Goal: Complete application form

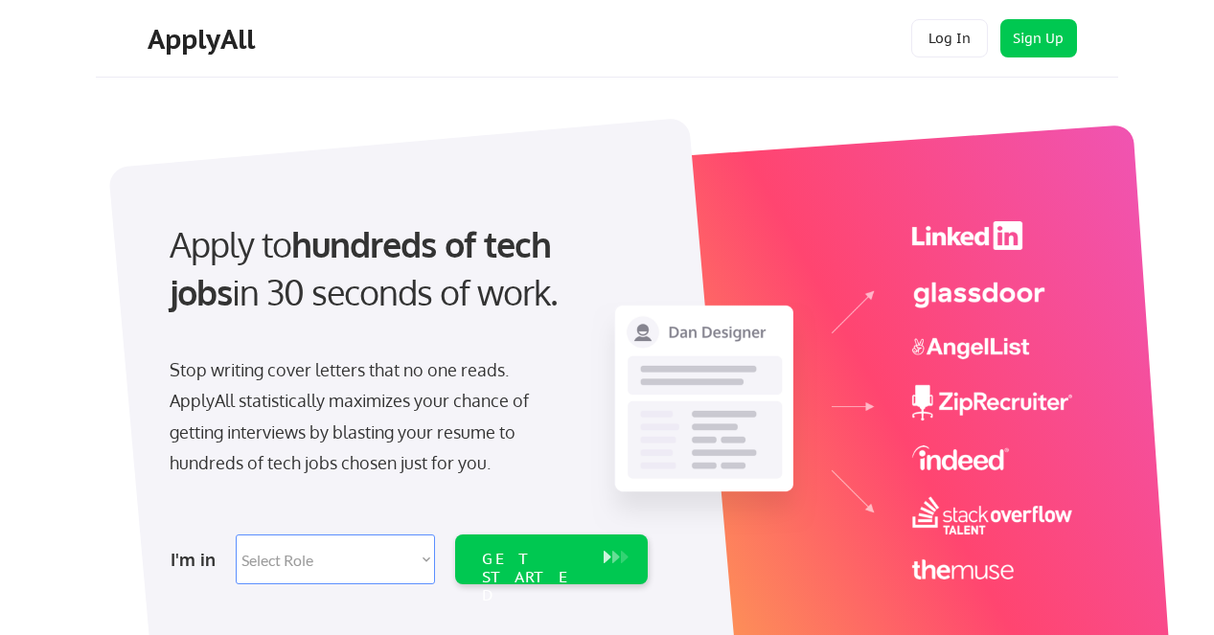
click at [419, 562] on select "Select Role Software Engineering Product Management Customer Success Sales UI/U…" at bounding box center [335, 560] width 199 height 50
select select ""hr_recruiting""
click at [236, 535] on select "Select Role Software Engineering Product Management Customer Success Sales UI/U…" at bounding box center [335, 560] width 199 height 50
select select ""hr_recruiting""
click at [535, 557] on div "GET STARTED" at bounding box center [533, 578] width 103 height 56
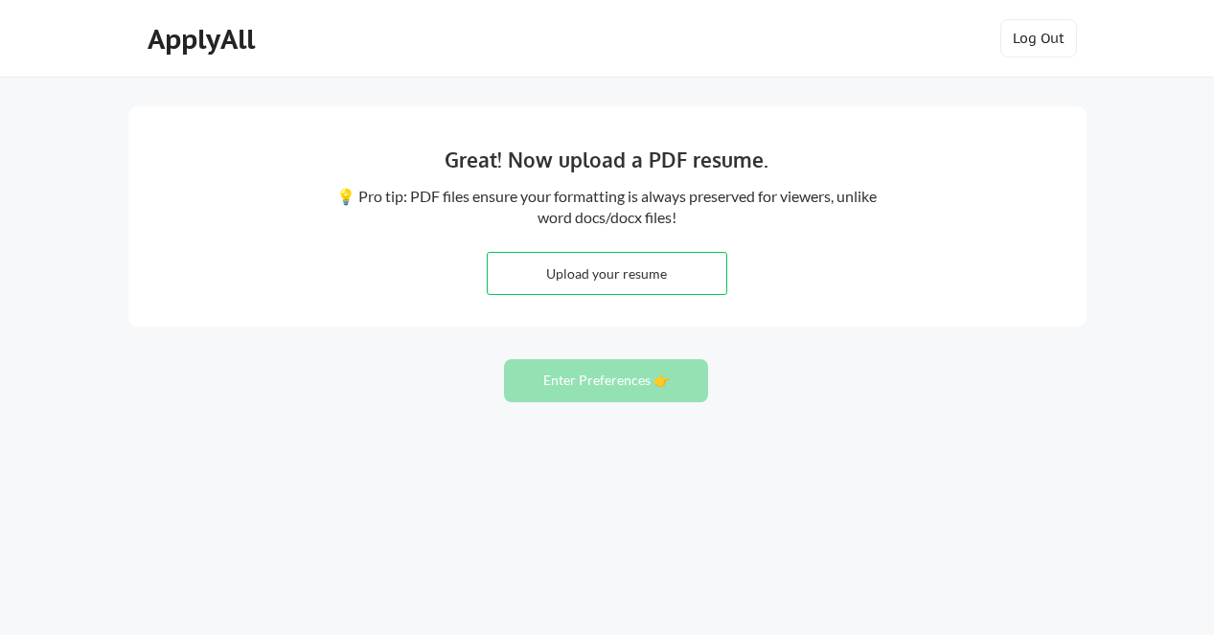
click at [612, 277] on input "file" at bounding box center [607, 273] width 239 height 41
type input "C:\fakepath\H. Martin Resume.pdf"
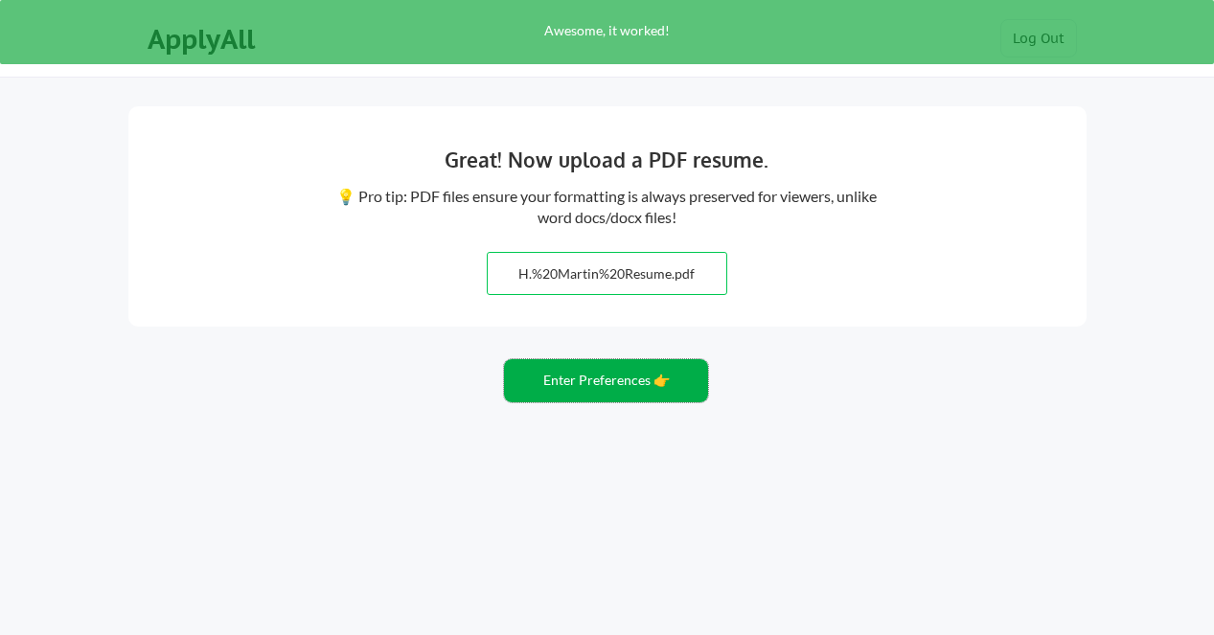
click at [641, 380] on button "Enter Preferences 👉" at bounding box center [606, 380] width 204 height 43
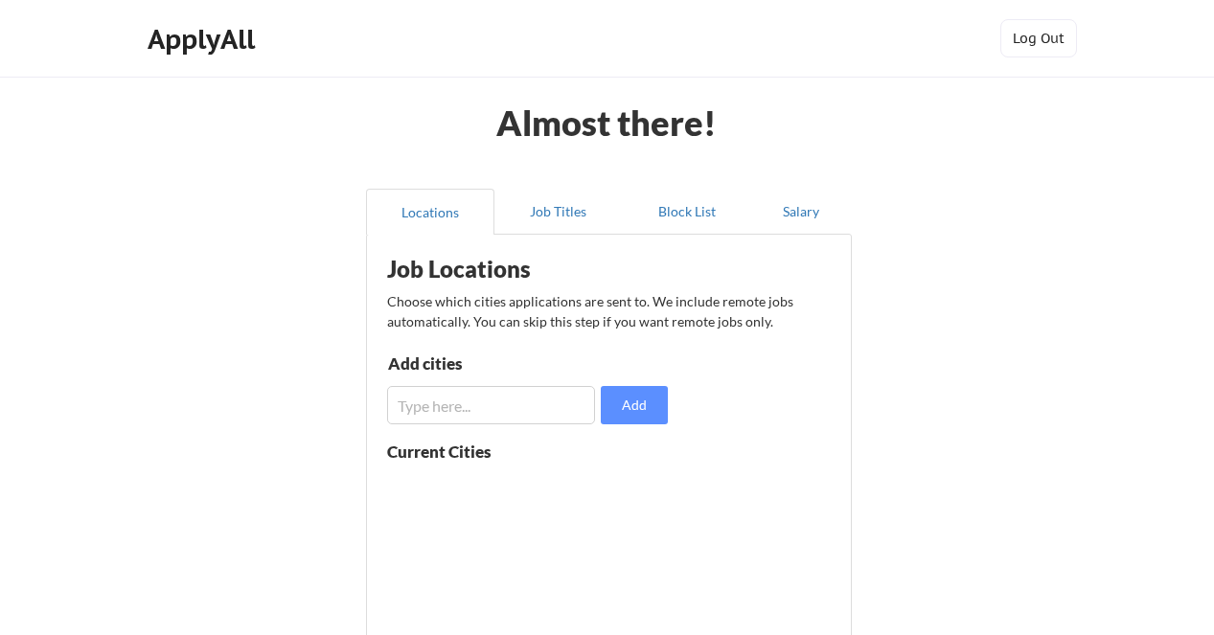
click at [509, 409] on input "input" at bounding box center [491, 405] width 208 height 38
click at [643, 410] on button "Add" at bounding box center [634, 405] width 67 height 38
click at [524, 404] on input "input" at bounding box center [491, 405] width 208 height 38
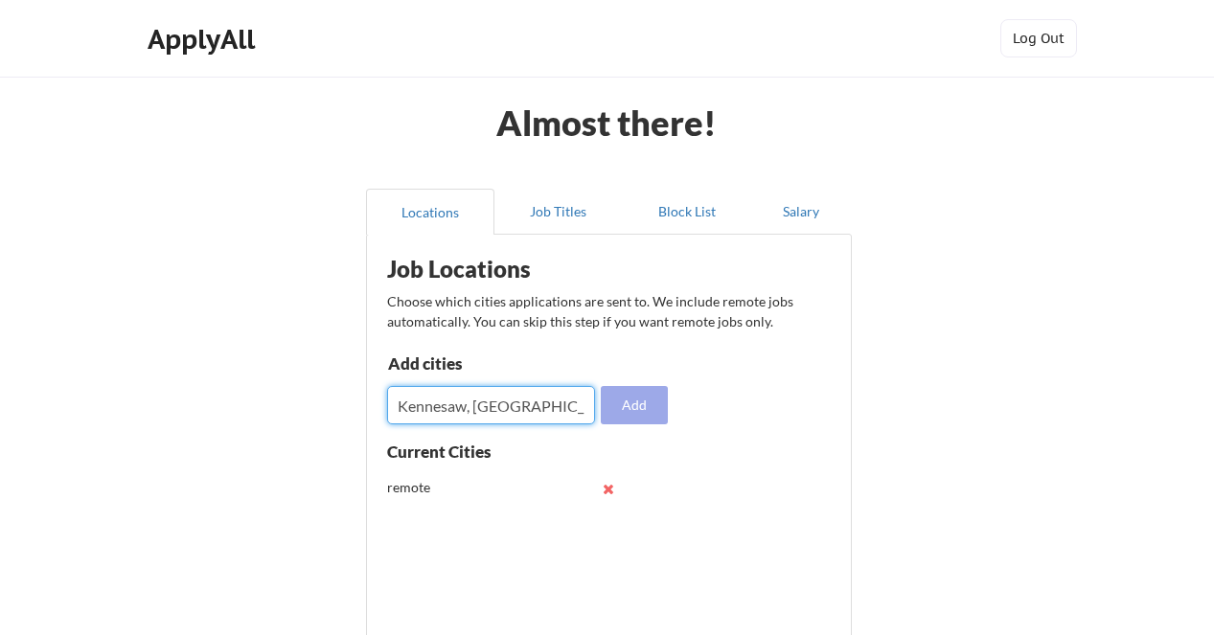
type input "Kennesaw, GA"
click at [633, 403] on button "Add" at bounding box center [634, 405] width 67 height 38
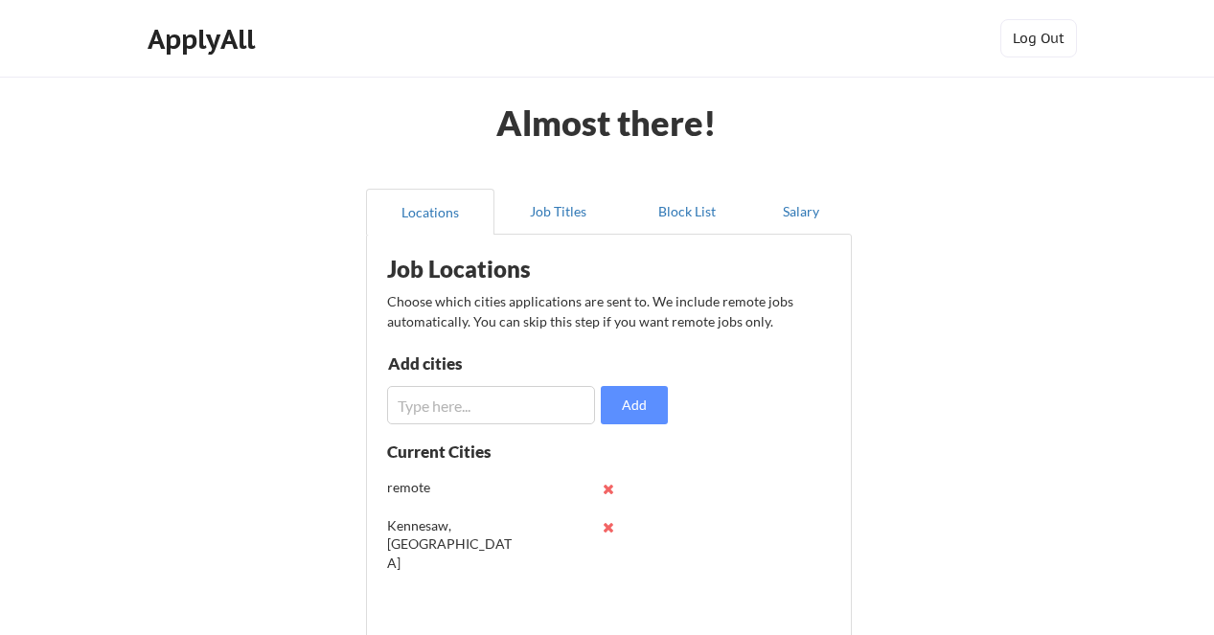
click at [486, 415] on input "input" at bounding box center [491, 405] width 208 height 38
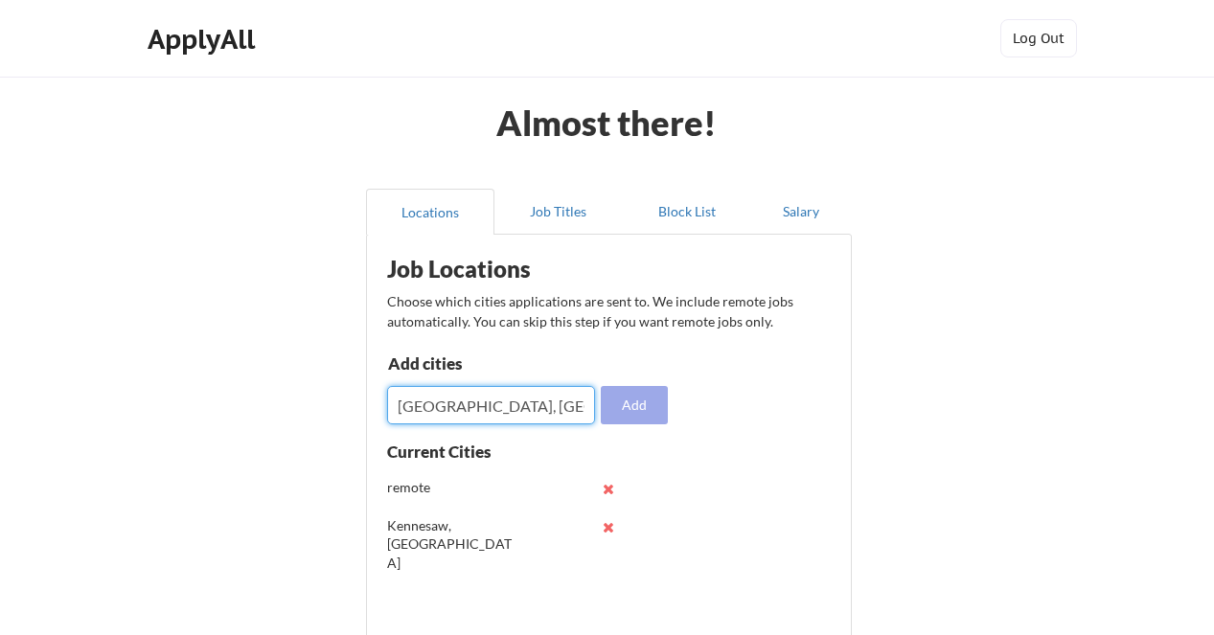
type input "Smyrna, GA"
click at [640, 411] on button "Add" at bounding box center [634, 405] width 67 height 38
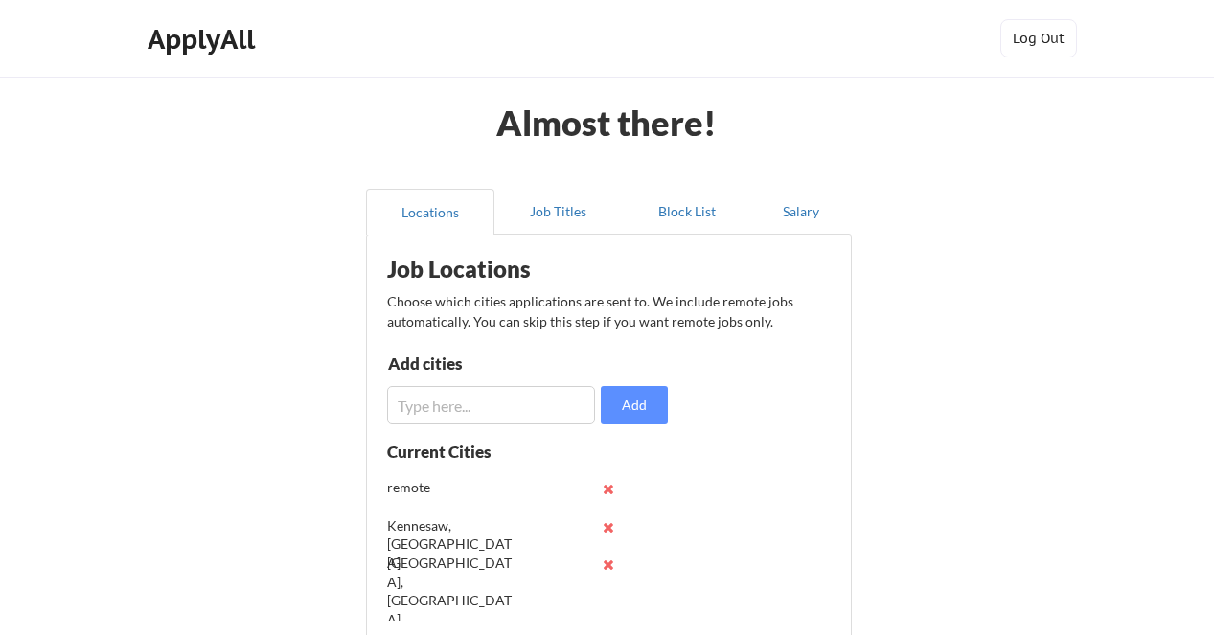
click at [513, 405] on input "input" at bounding box center [491, 405] width 208 height 38
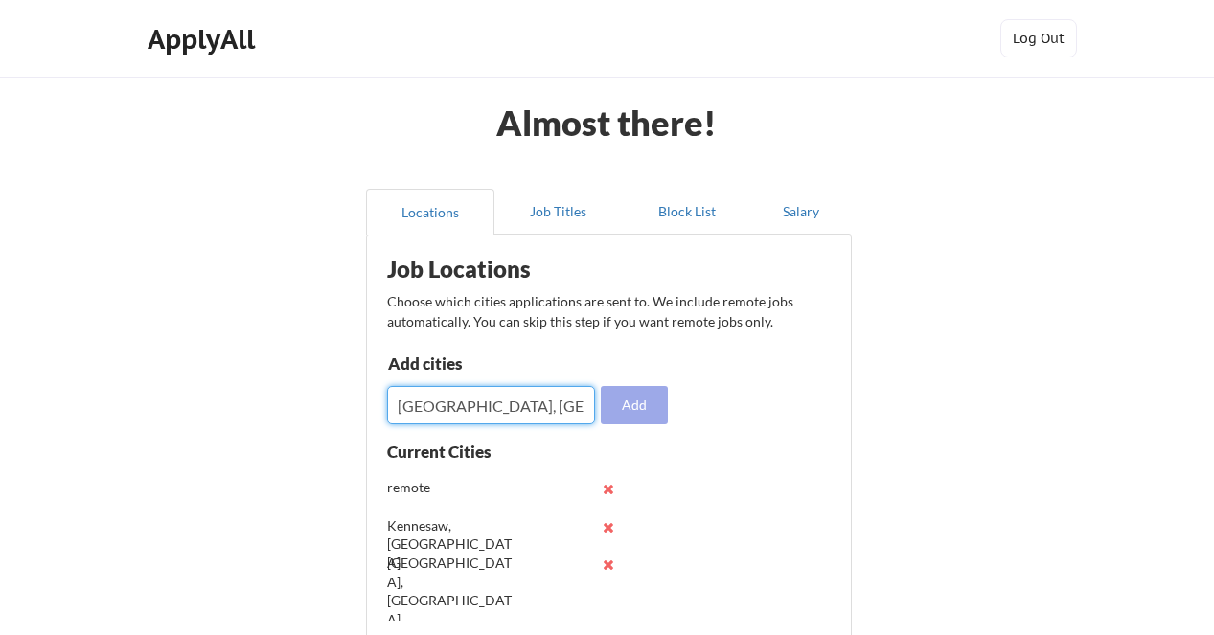
type input "Dalton, GA"
click at [631, 409] on button "Add" at bounding box center [634, 405] width 67 height 38
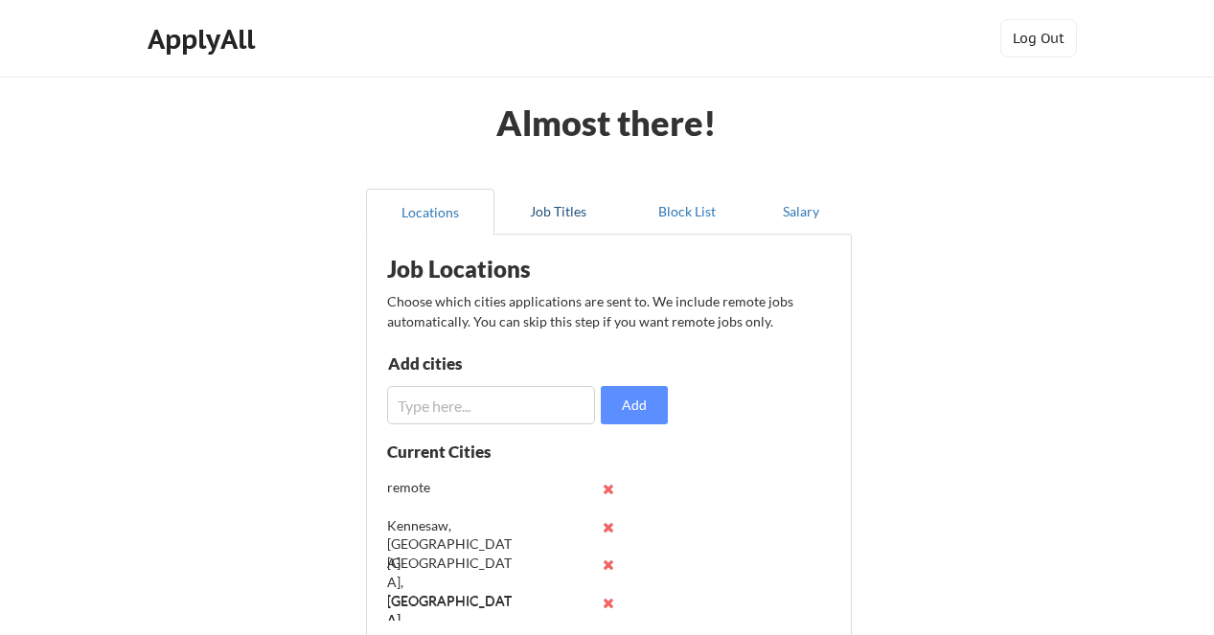
click at [562, 220] on button "Job Titles" at bounding box center [559, 212] width 128 height 46
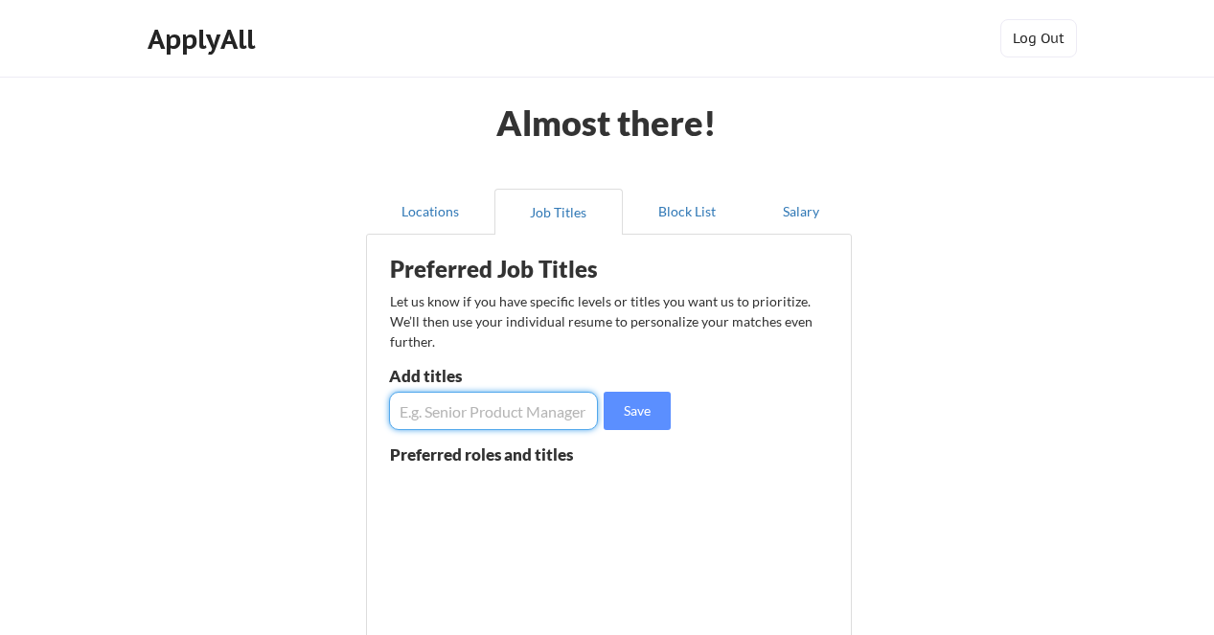
click at [483, 414] on input "input" at bounding box center [493, 411] width 209 height 38
type input "HR Business Partner"
click at [639, 419] on button "Save" at bounding box center [637, 411] width 67 height 38
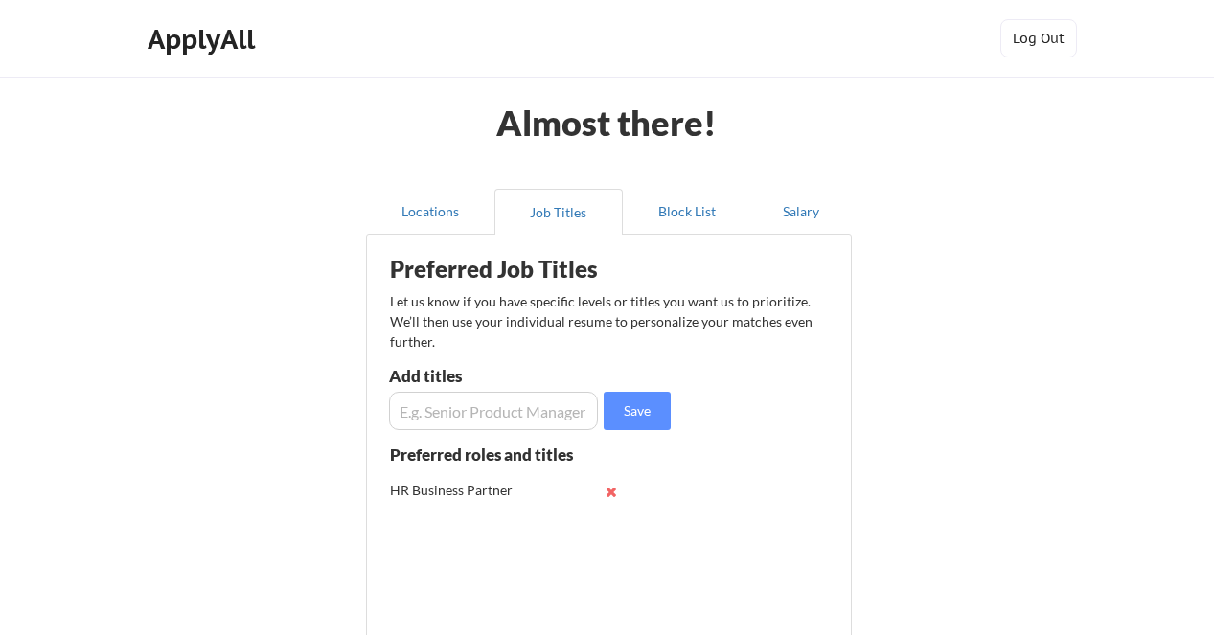
click at [492, 409] on input "input" at bounding box center [493, 411] width 209 height 38
type input "P"
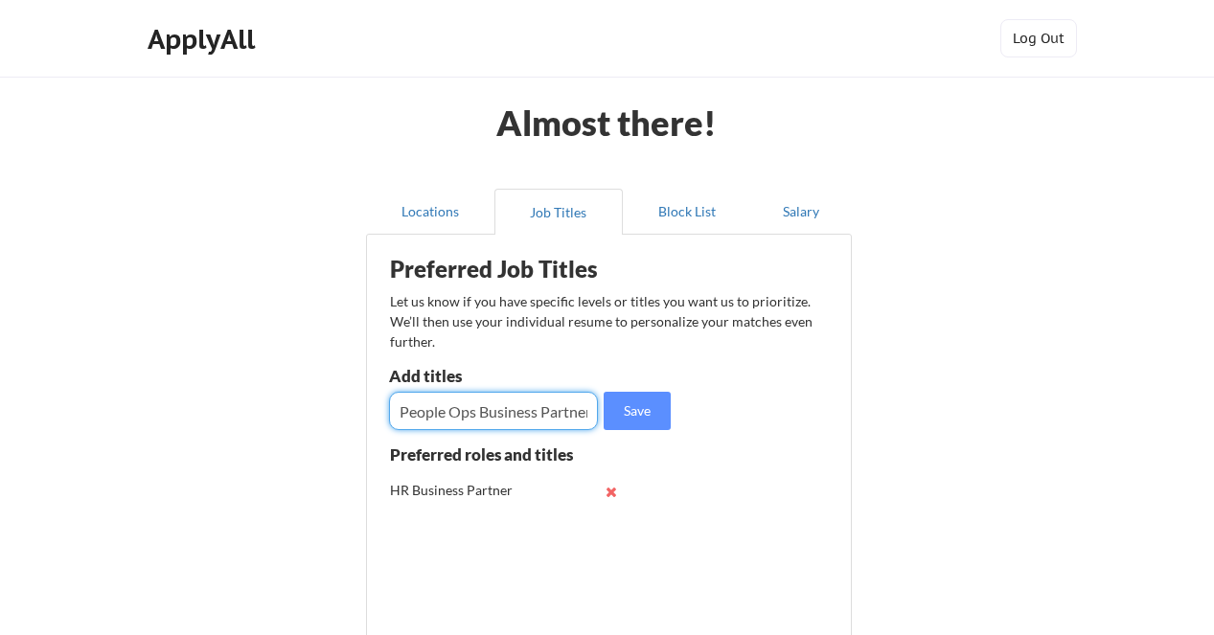
scroll to position [0, 5]
type input "People Ops Business Partner"
click at [641, 419] on button "Save" at bounding box center [637, 411] width 67 height 38
click at [520, 405] on input "input" at bounding box center [493, 411] width 209 height 38
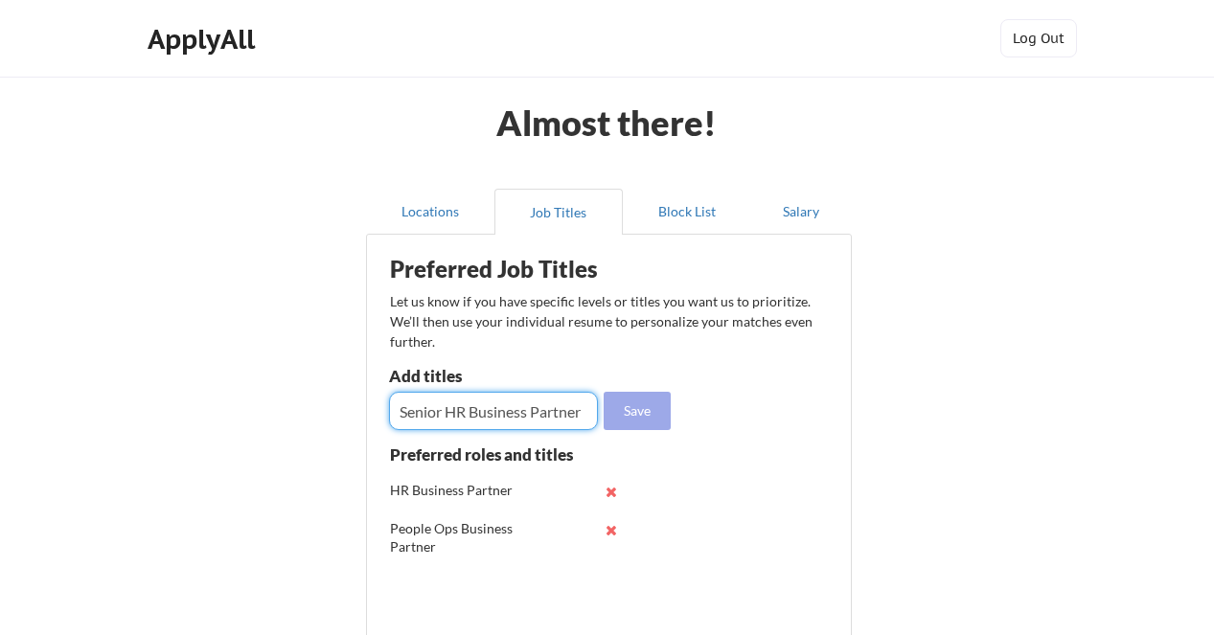
type input "Senior HR Business Partner"
click at [646, 421] on button "Save" at bounding box center [637, 411] width 67 height 38
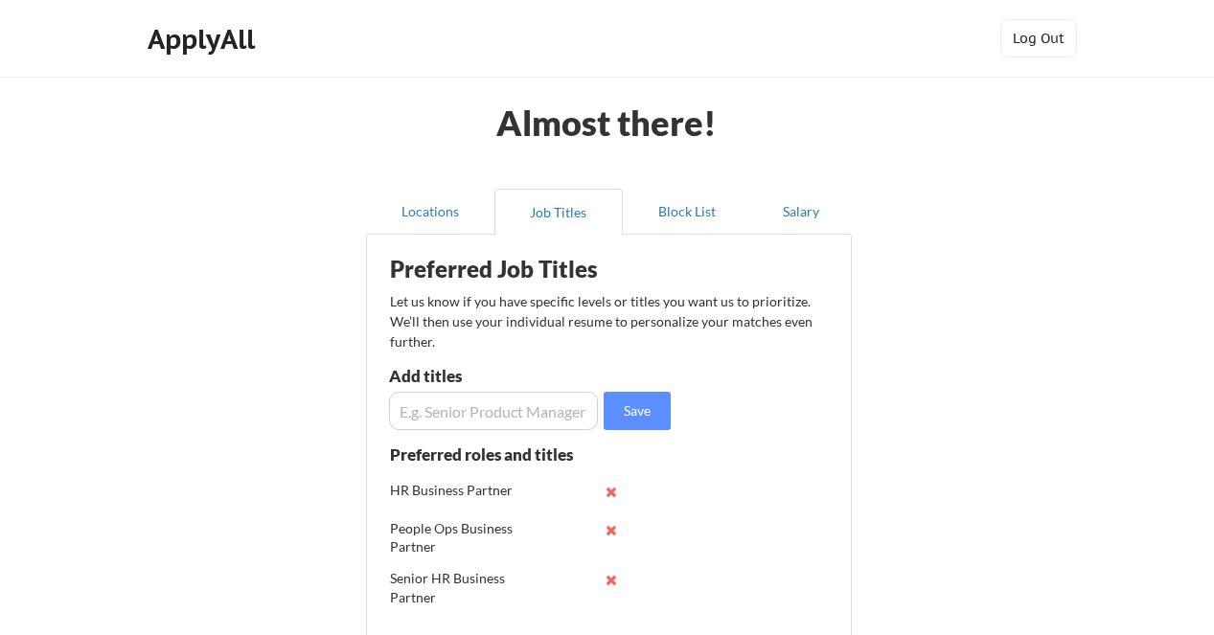
click at [512, 413] on input "input" at bounding box center [493, 411] width 209 height 38
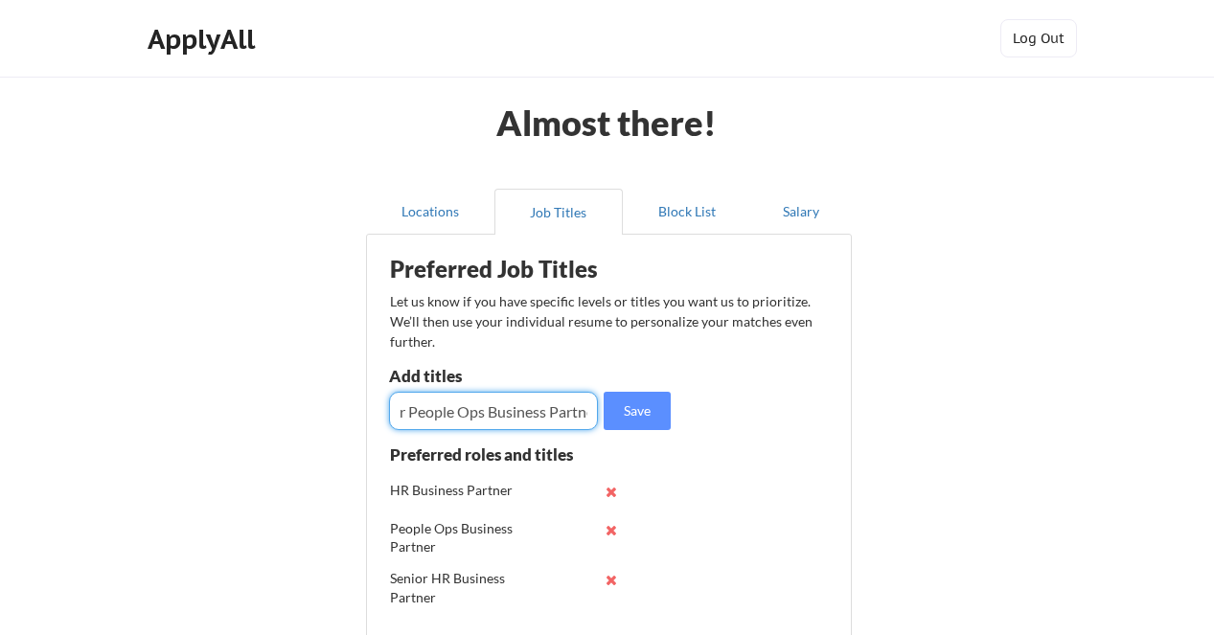
scroll to position [0, 51]
type input "Senior People Ops Business Partner"
click at [637, 404] on button "Save" at bounding box center [637, 411] width 67 height 38
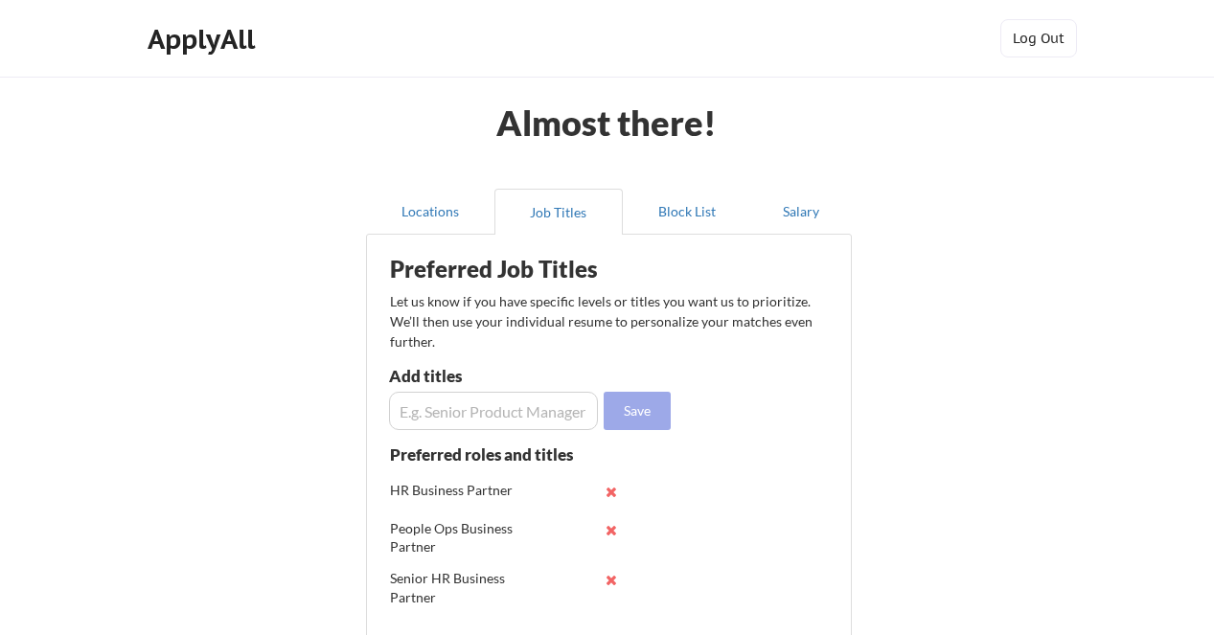
scroll to position [0, 0]
click at [679, 222] on button "Block List" at bounding box center [687, 212] width 128 height 46
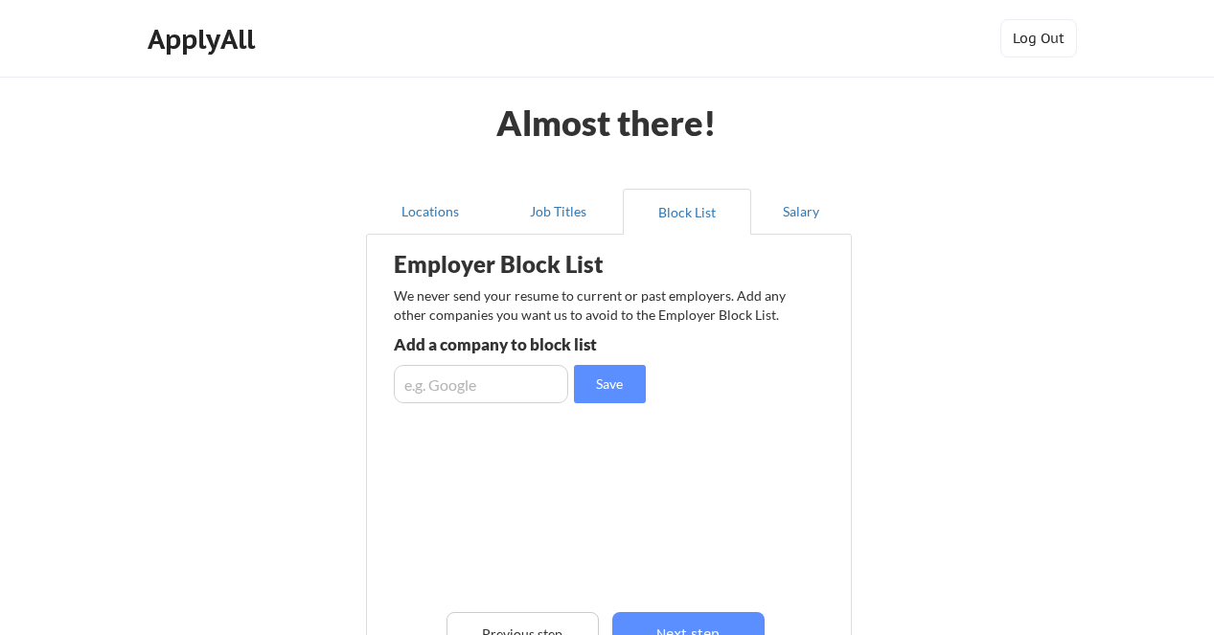
click at [440, 394] on input "input" at bounding box center [481, 384] width 174 height 38
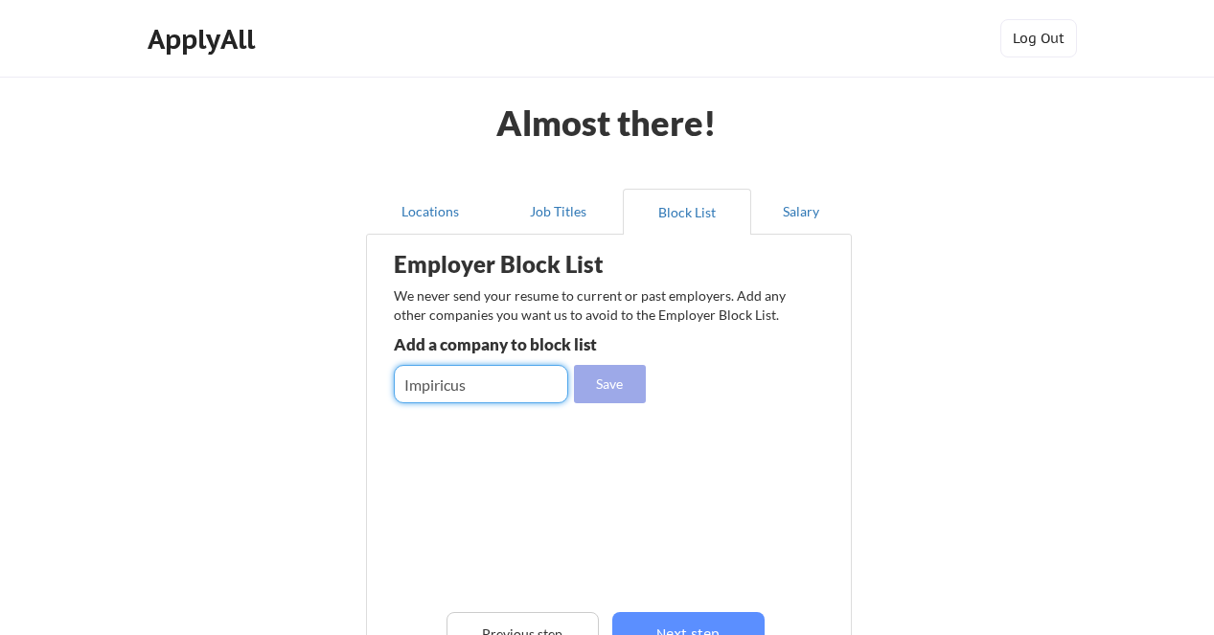
type input "Impiricus"
click at [611, 390] on button "Save" at bounding box center [610, 384] width 72 height 38
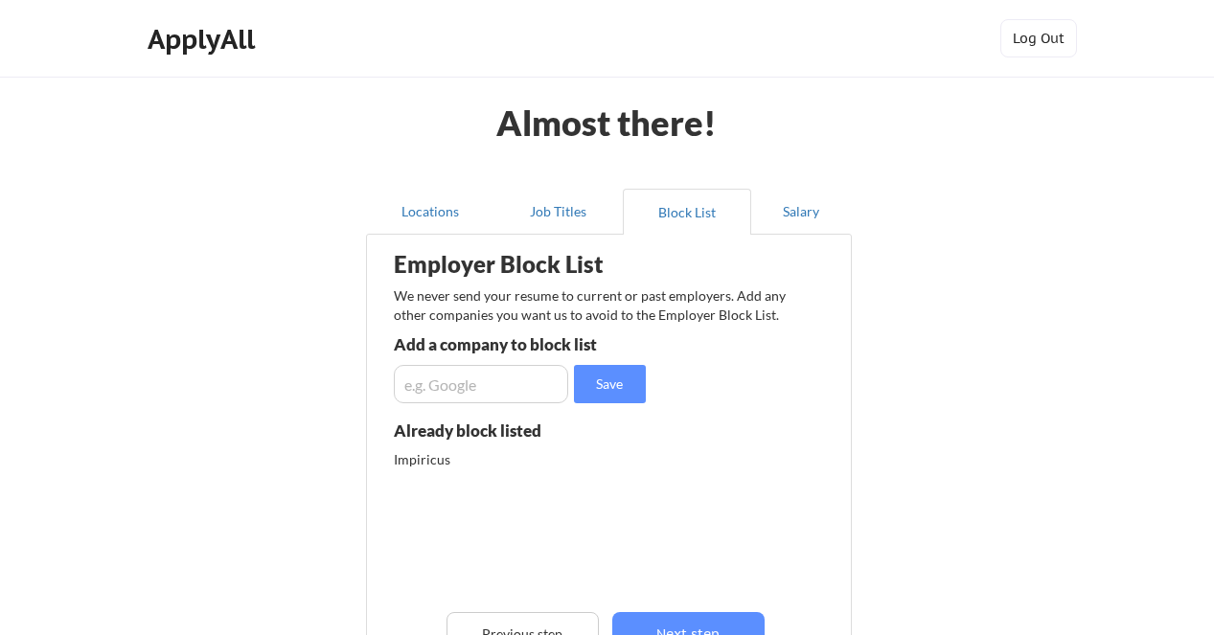
click at [492, 374] on input "input" at bounding box center [481, 384] width 174 height 38
click at [813, 199] on button "Salary" at bounding box center [801, 212] width 101 height 46
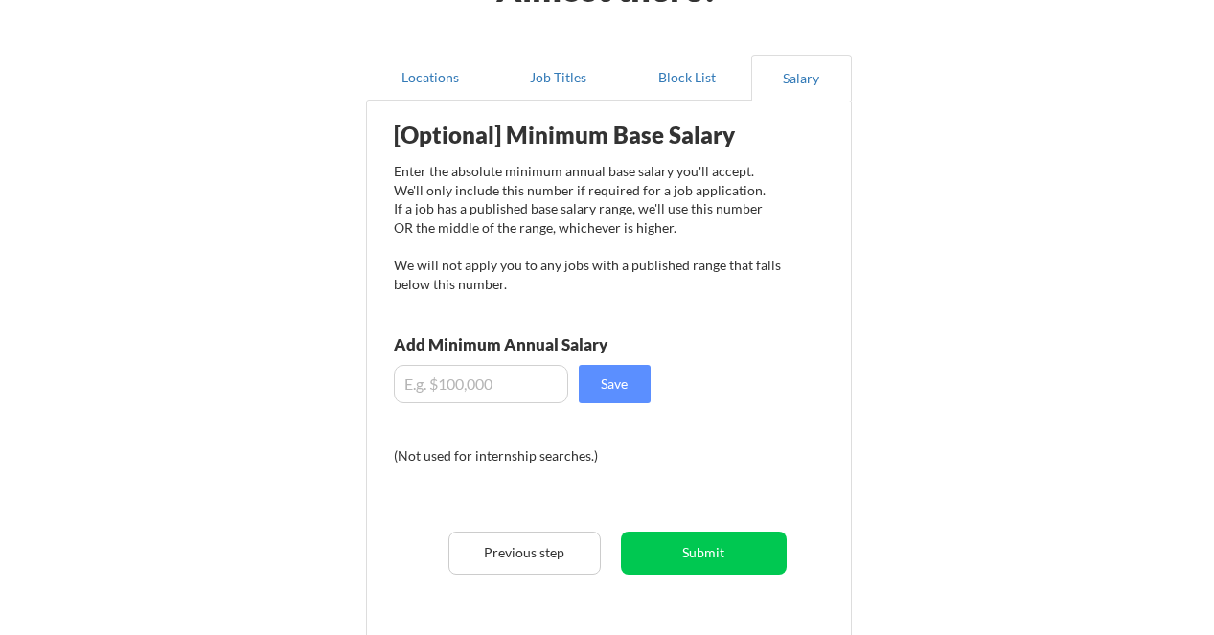
scroll to position [145, 0]
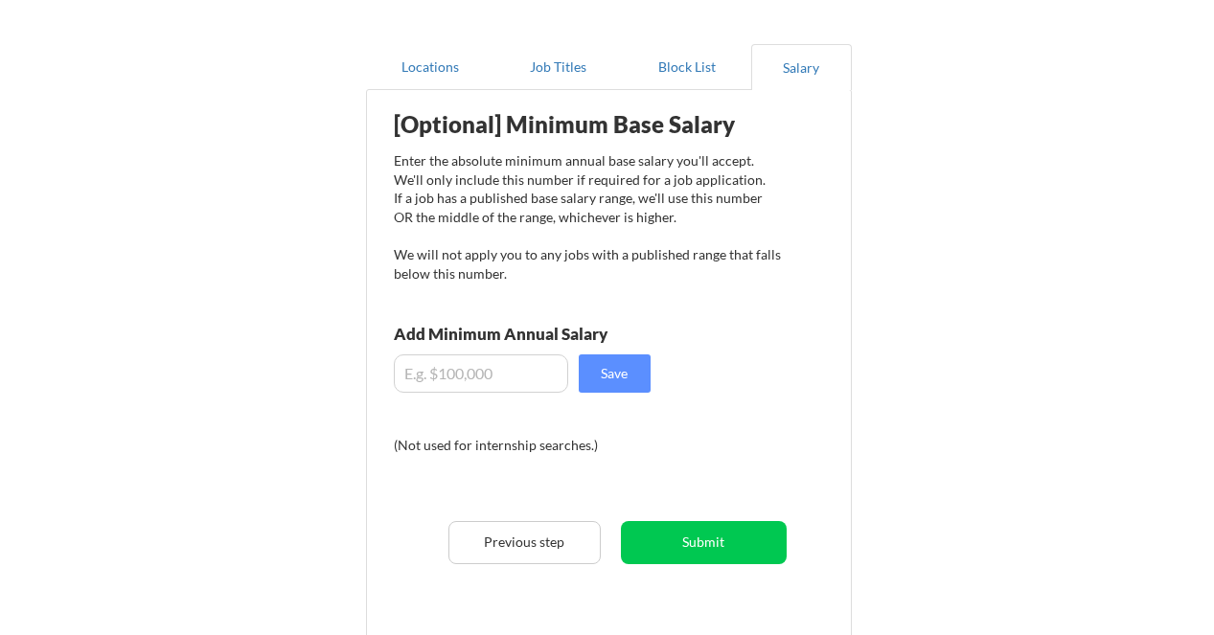
click at [475, 358] on input "input" at bounding box center [481, 374] width 174 height 38
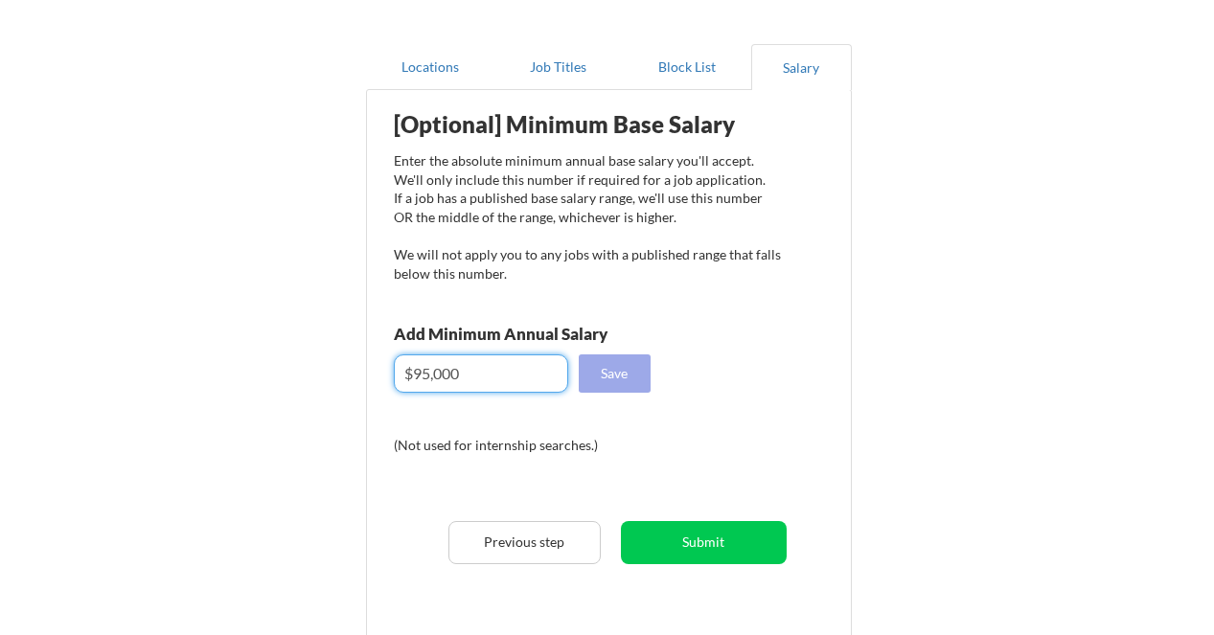
type input "$95,000"
click at [612, 373] on button "Save" at bounding box center [615, 374] width 72 height 38
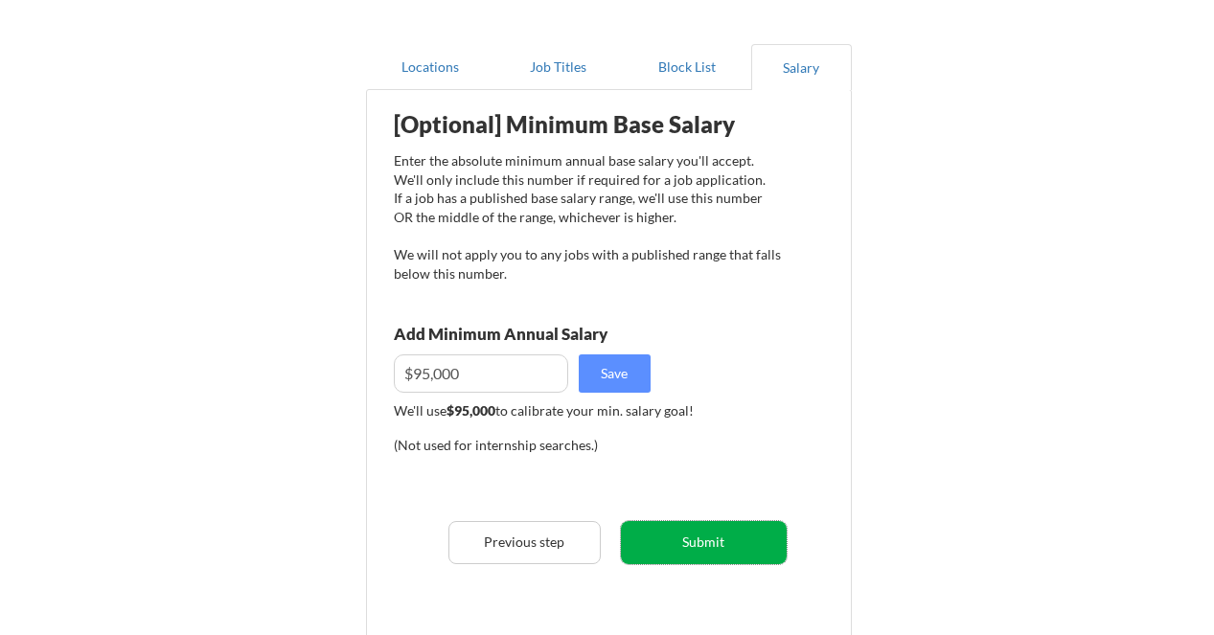
click at [710, 551] on button "Submit" at bounding box center [704, 542] width 166 height 43
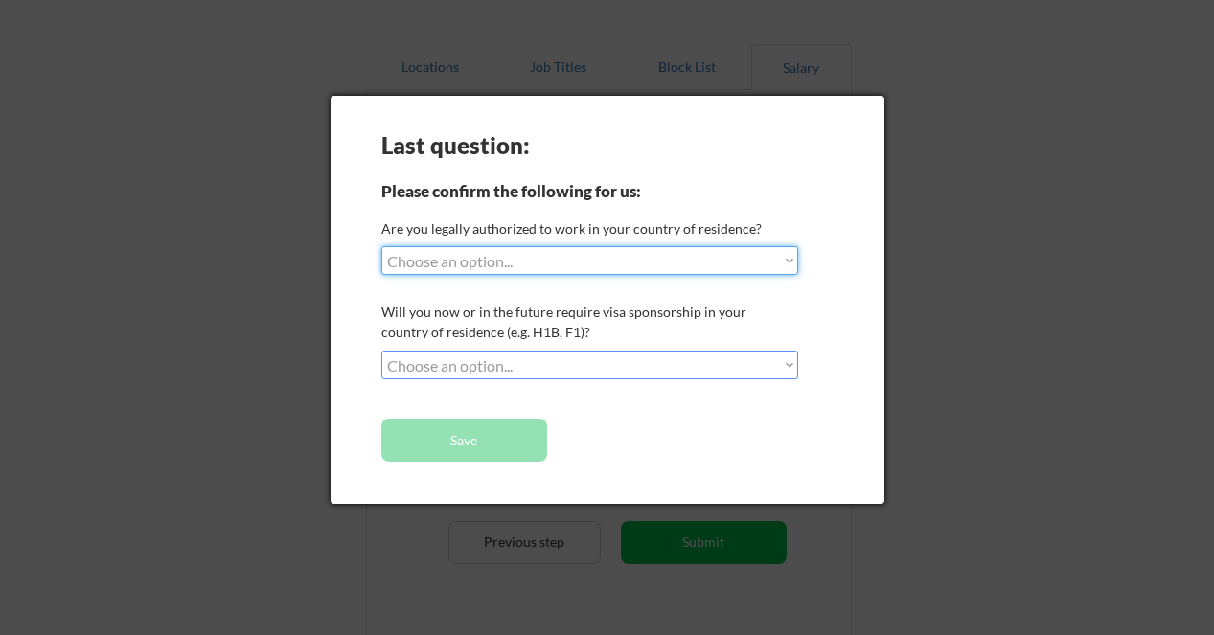
click at [592, 265] on select "Choose an option... Yes, I am a US Citizen Yes, I am a Canadian Citizen Yes, I …" at bounding box center [589, 260] width 417 height 29
select select ""yes__i_am_a_us_citizen""
click at [381, 246] on select "Choose an option... Yes, I am a US Citizen Yes, I am a Canadian Citizen Yes, I …" at bounding box center [589, 260] width 417 height 29
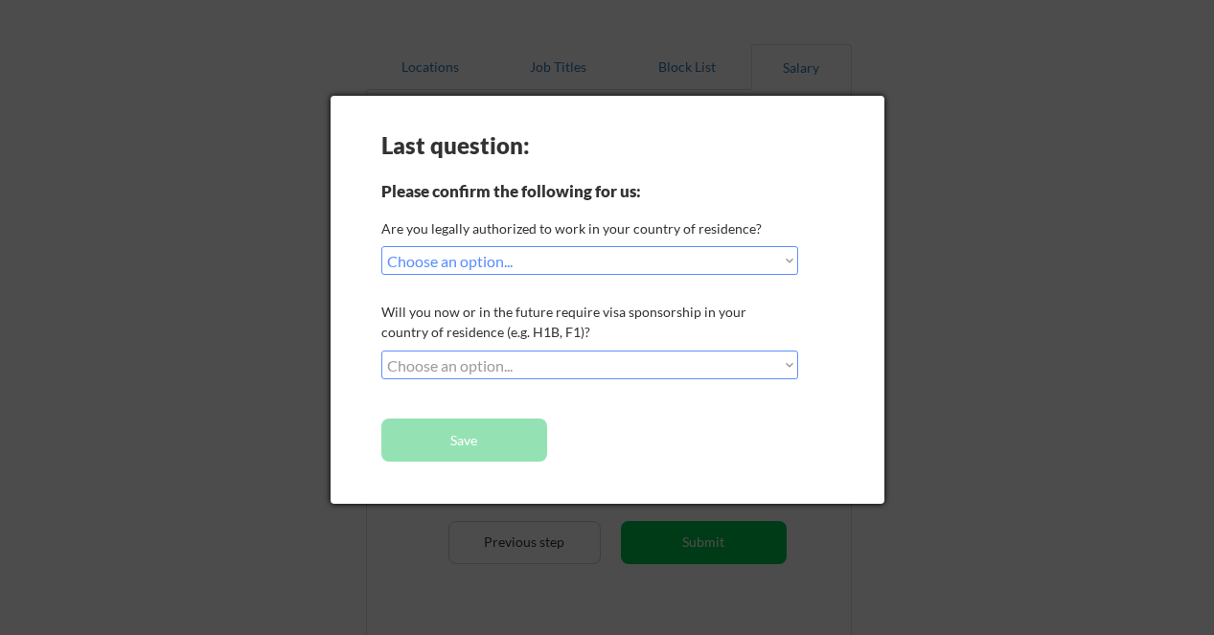
click at [672, 361] on select "Choose an option... No, I will not need sponsorship Yes, I will need sponsorship" at bounding box center [589, 365] width 417 height 29
select select ""no__i_will_not_need_sponsorship""
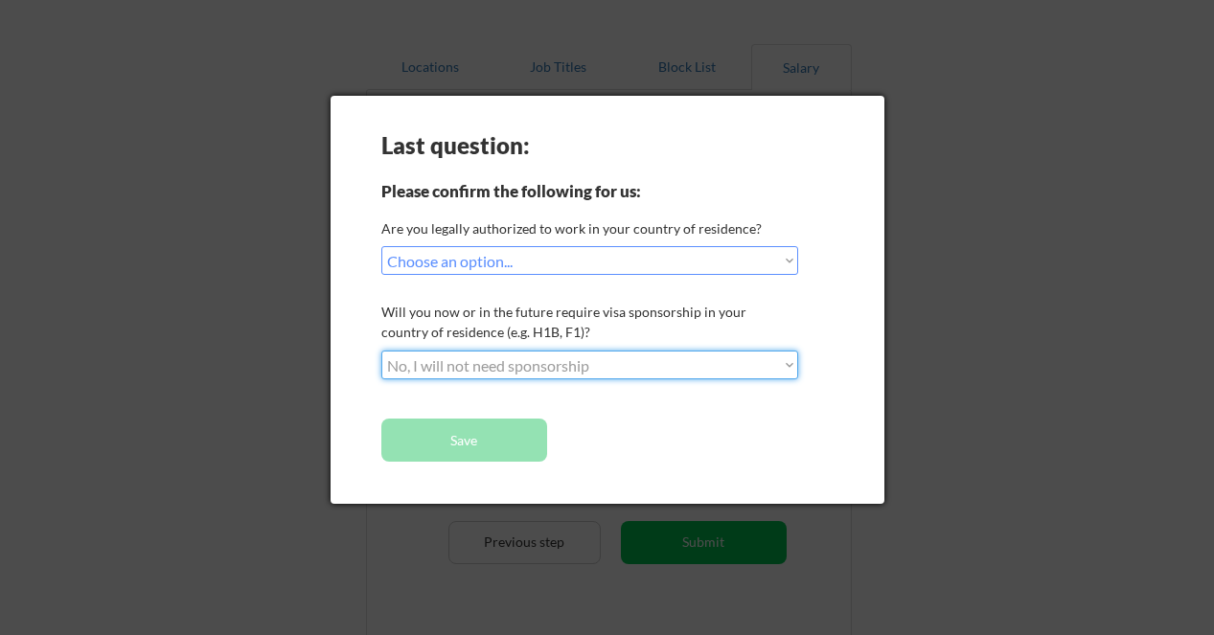
click at [381, 351] on select "Choose an option... No, I will not need sponsorship Yes, I will need sponsorship" at bounding box center [589, 365] width 417 height 29
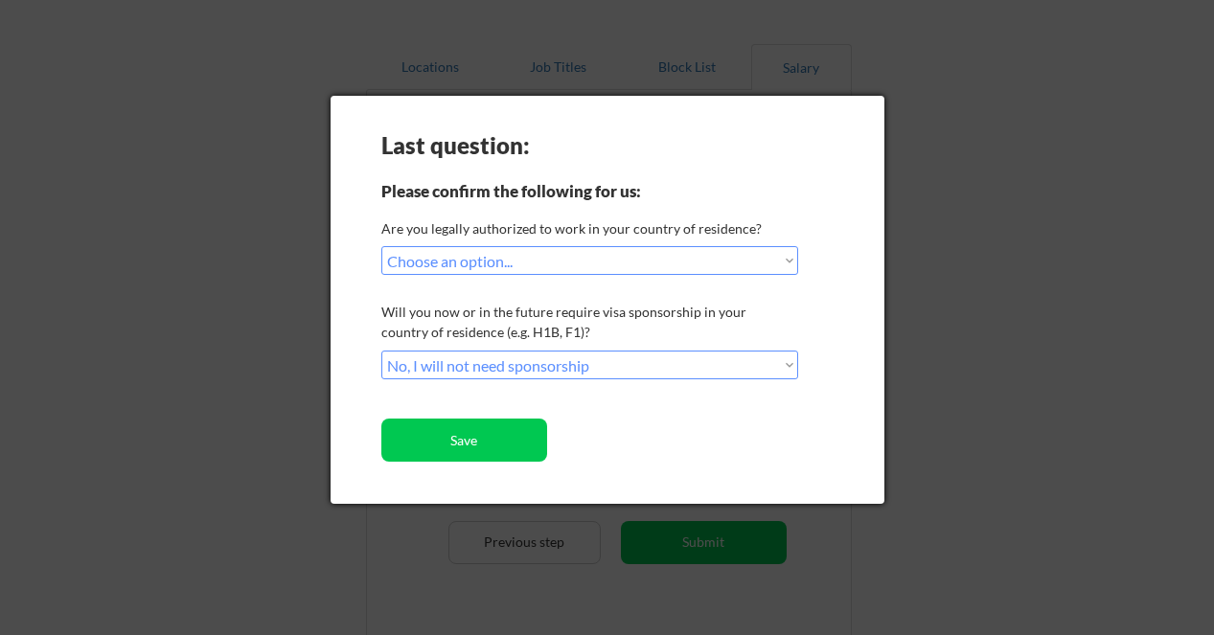
click at [614, 418] on div "Last question: Please confirm the following for us: Are you legally authorized …" at bounding box center [608, 300] width 554 height 408
click at [480, 435] on button "Save" at bounding box center [464, 440] width 166 height 43
